Goal: Navigation & Orientation: Find specific page/section

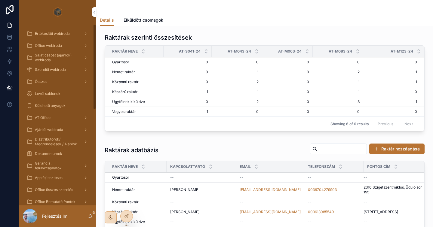
click at [63, 34] on span "Értékesítői webiroda" at bounding box center [52, 33] width 35 height 5
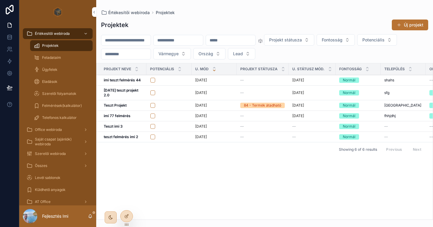
click at [48, 128] on span "Office webiroda" at bounding box center [48, 129] width 27 height 5
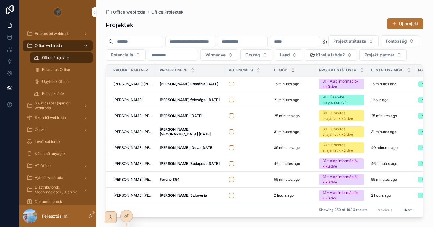
click at [97, 75] on div "Office webiroda Office Projektek Projektek Új projekt Projekt státusza Fontossá…" at bounding box center [264, 110] width 337 height 220
drag, startPoint x: 95, startPoint y: 110, endPoint x: 102, endPoint y: 45, distance: 65.6
click at [102, 45] on div "Értékesítői webiroda Office webiroda Office Projektek Feladatok Office Ügyfelek…" at bounding box center [226, 113] width 414 height 227
drag, startPoint x: 96, startPoint y: 57, endPoint x: 92, endPoint y: 40, distance: 17.5
click at [92, 40] on div "Értékesítői webiroda Office webiroda Office Projektek Feladatok Office Ügyfelek…" at bounding box center [57, 115] width 77 height 182
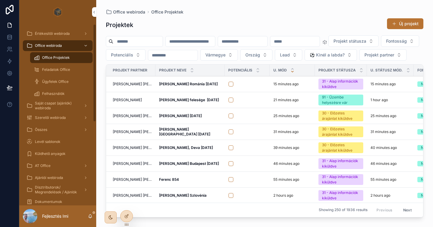
drag, startPoint x: 94, startPoint y: 101, endPoint x: 87, endPoint y: 36, distance: 65.1
click at [87, 36] on div "Értékesítői webiroda Office webiroda Office Projektek Feladatok Office Ügyfelek…" at bounding box center [57, 115] width 77 height 182
